Goal: Find specific page/section: Find specific page/section

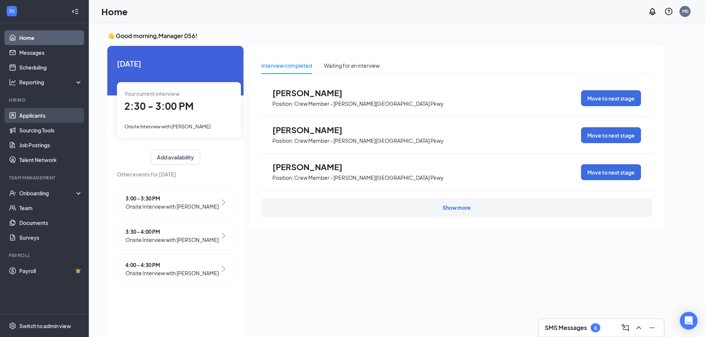
click at [45, 118] on link "Applicants" at bounding box center [50, 115] width 63 height 15
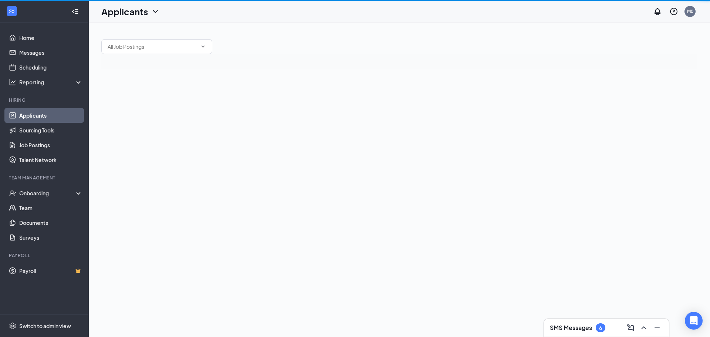
click at [47, 117] on link "Applicants" at bounding box center [50, 115] width 63 height 15
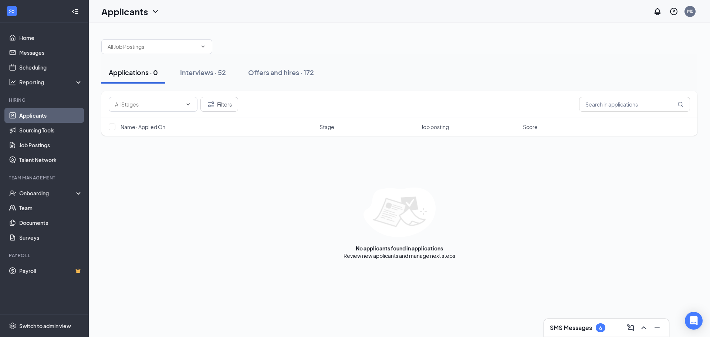
click at [48, 115] on link "Applicants" at bounding box center [50, 115] width 63 height 15
click at [200, 74] on div "Interviews · 52" at bounding box center [203, 72] width 46 height 9
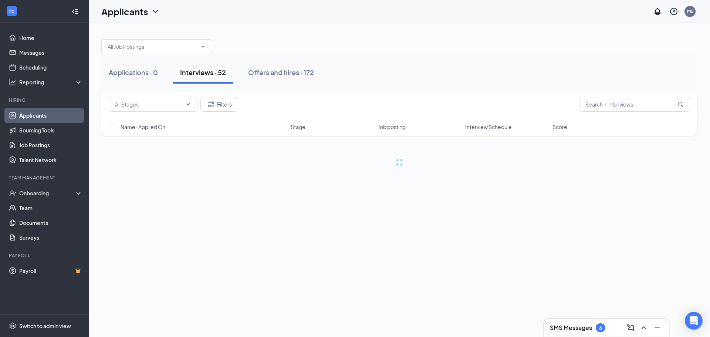
click at [200, 74] on div "Interviews · 52" at bounding box center [203, 72] width 46 height 9
